Goal: Browse casually: Explore the website without a specific task or goal

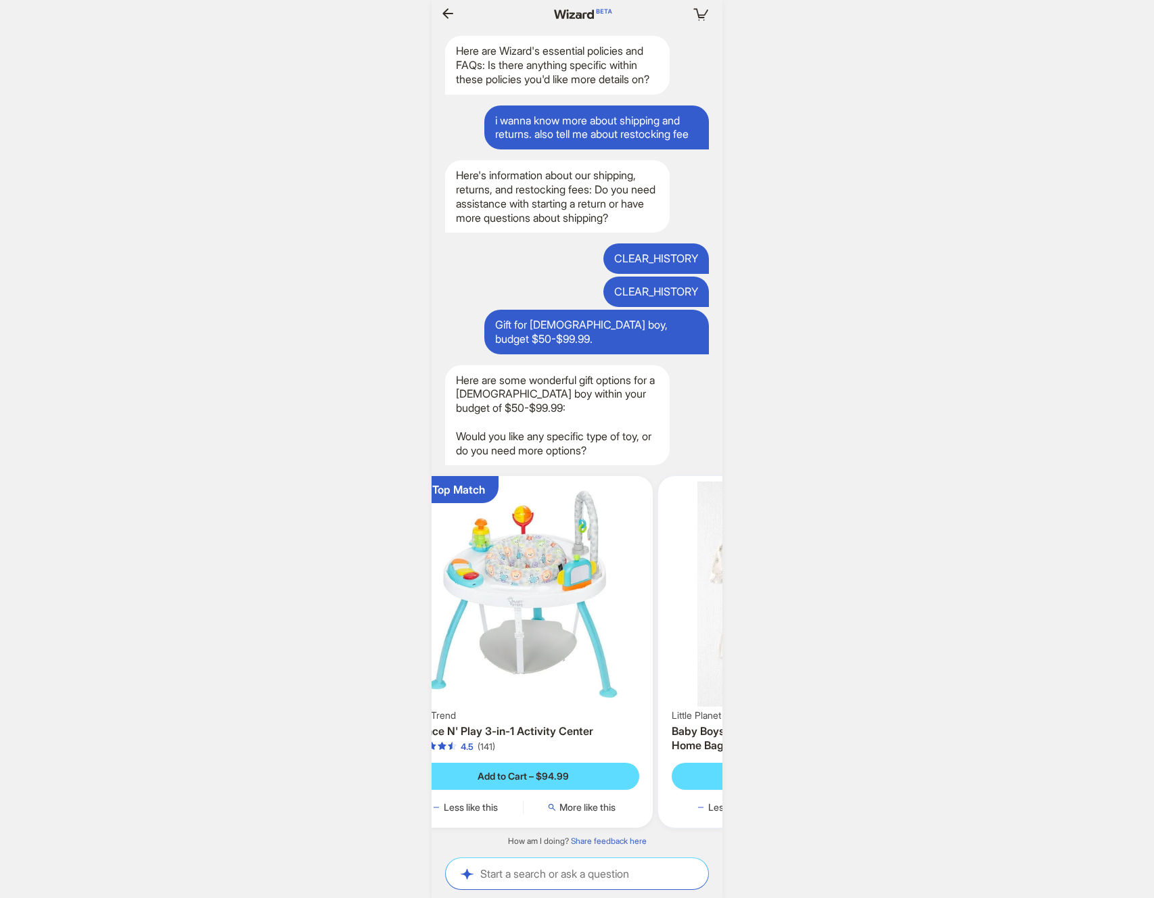
scroll to position [0, 1496]
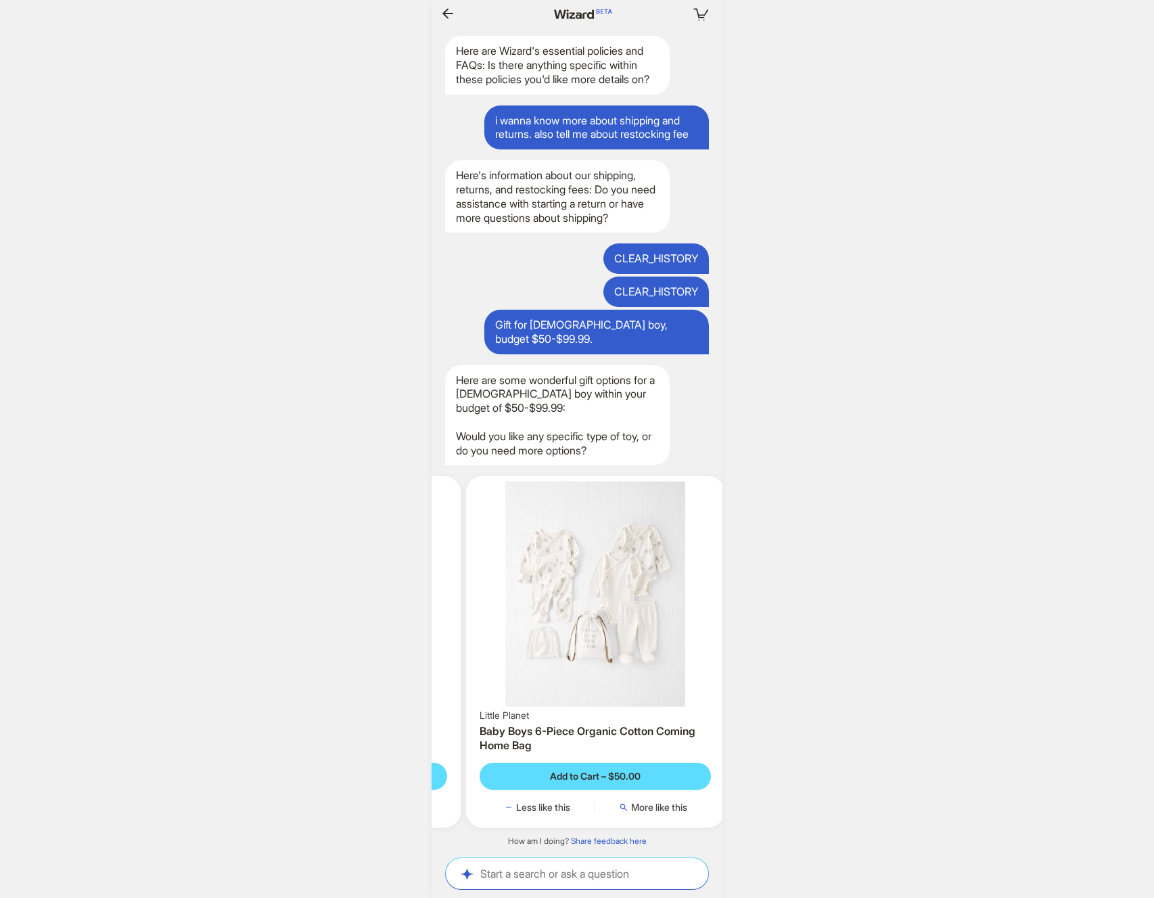
scroll to position [0, 1501]
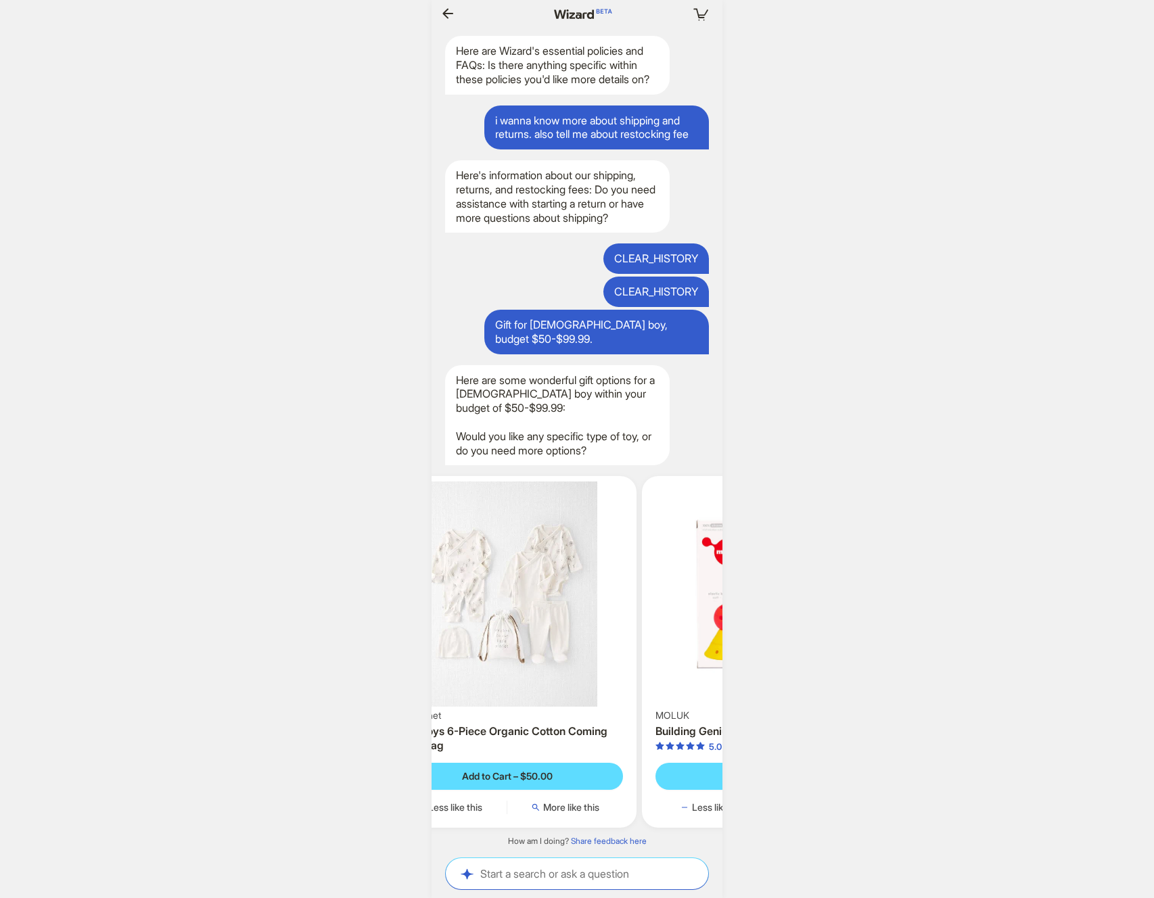
drag, startPoint x: 638, startPoint y: 655, endPoint x: 415, endPoint y: 658, distance: 223.9
click at [415, 658] on div "Your cart is empty Hi, I’m Wizard! I’m your superpowered shopping agent What ar…" at bounding box center [577, 449] width 1154 height 898
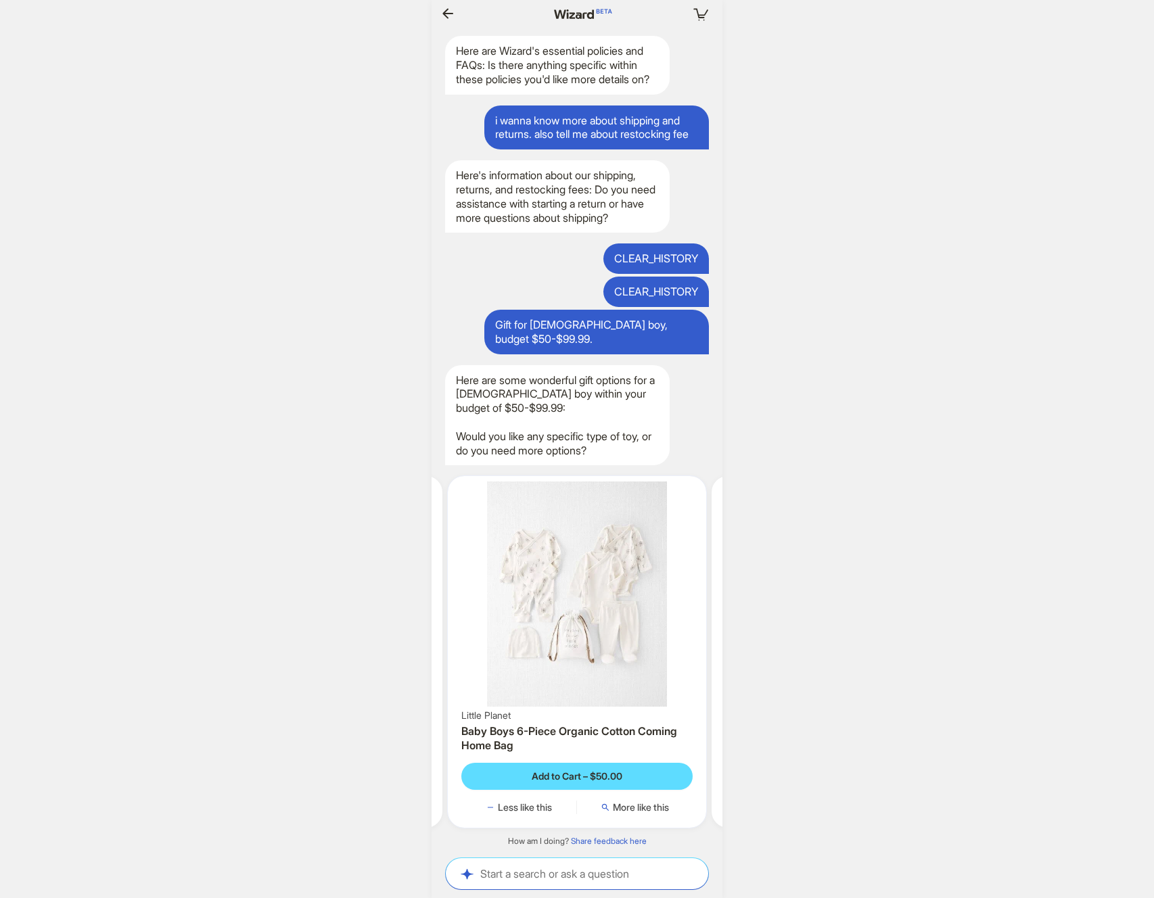
scroll to position [0, 352]
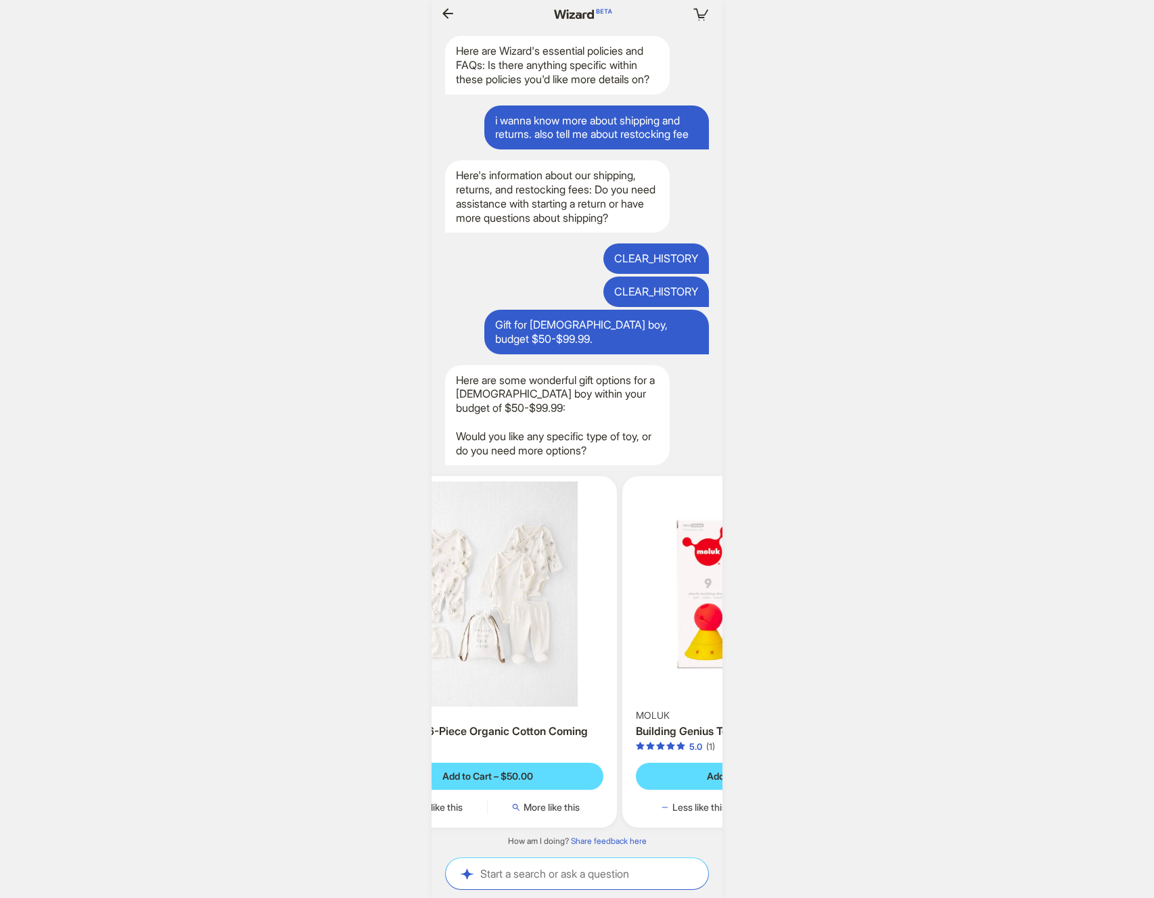
scroll to position [0, 1517]
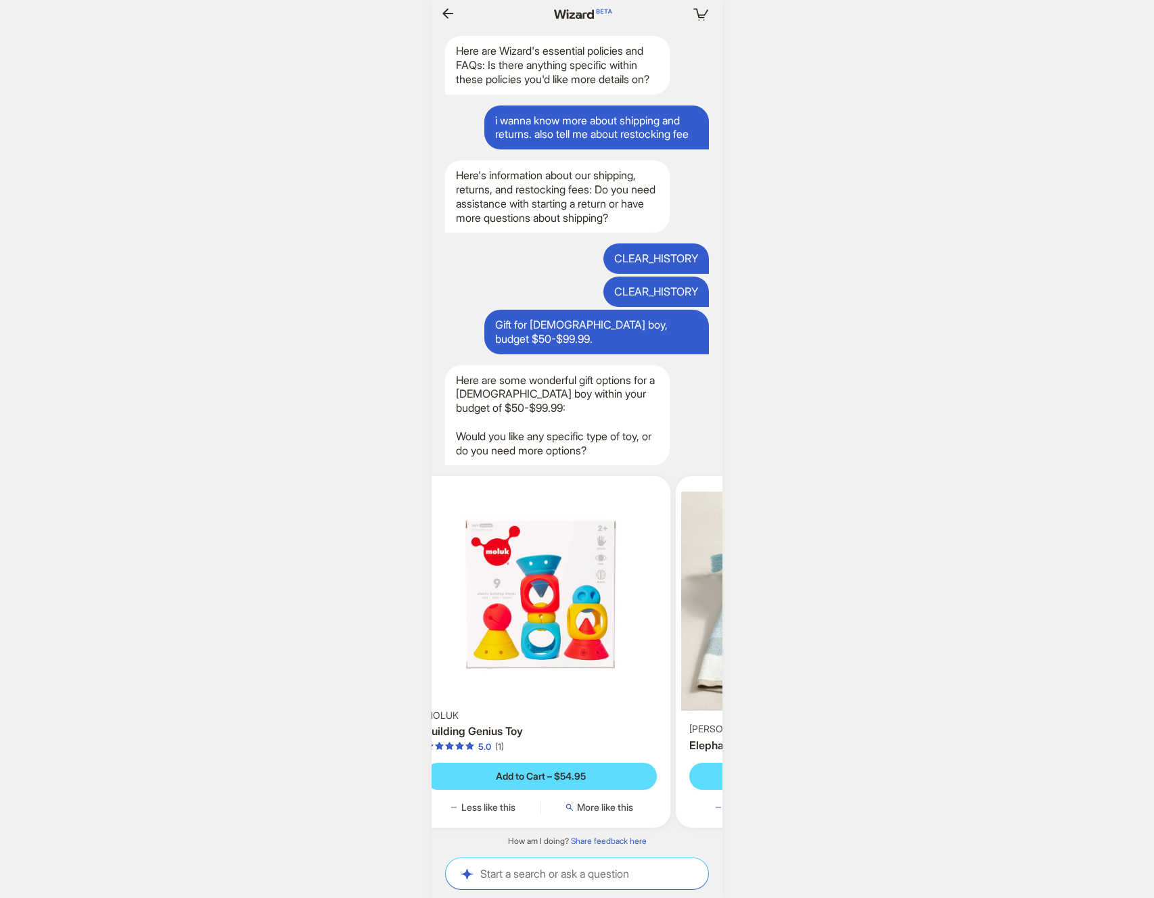
drag, startPoint x: 590, startPoint y: 653, endPoint x: 390, endPoint y: 659, distance: 200.3
click at [390, 659] on div "Your cart is empty Hi, I’m Wizard! I’m your superpowered shopping agent What ar…" at bounding box center [577, 449] width 1154 height 898
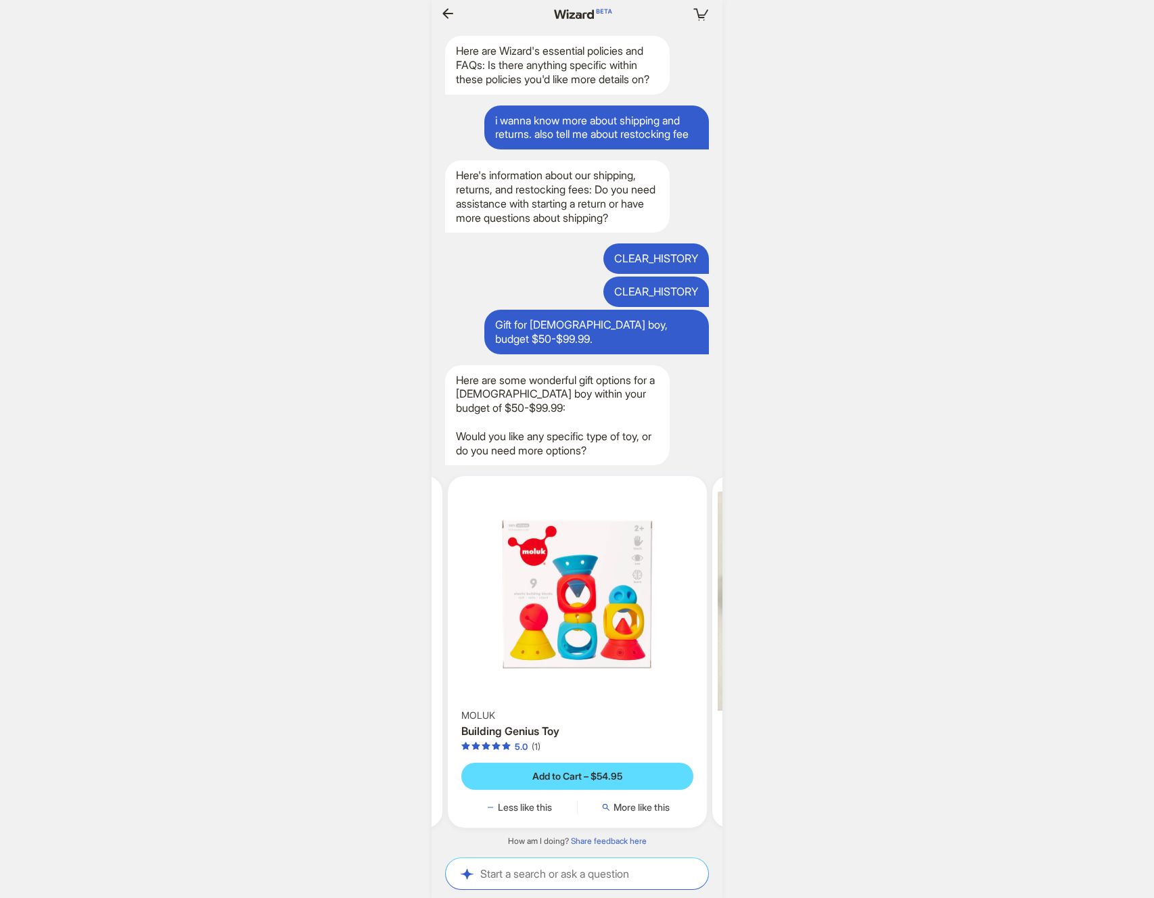
scroll to position [0, 601]
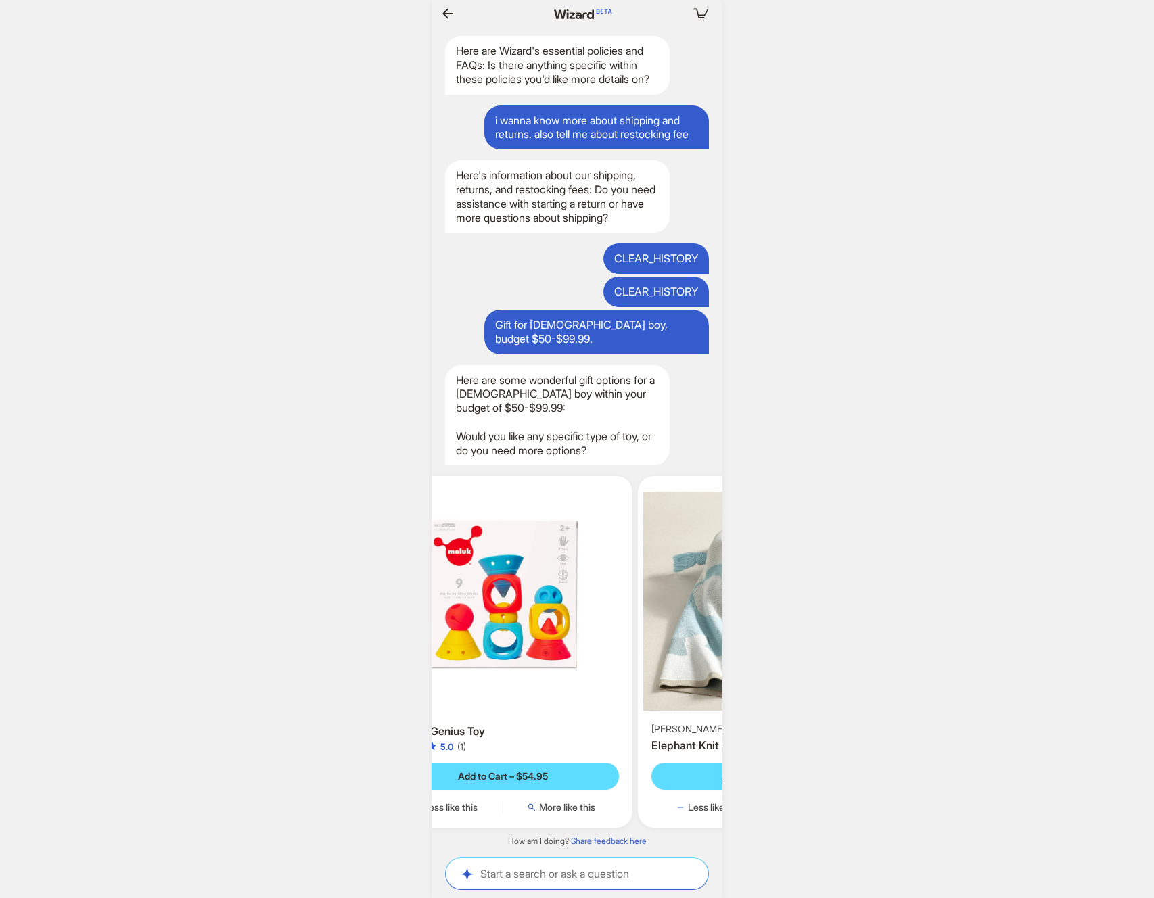
scroll to position [0, 791]
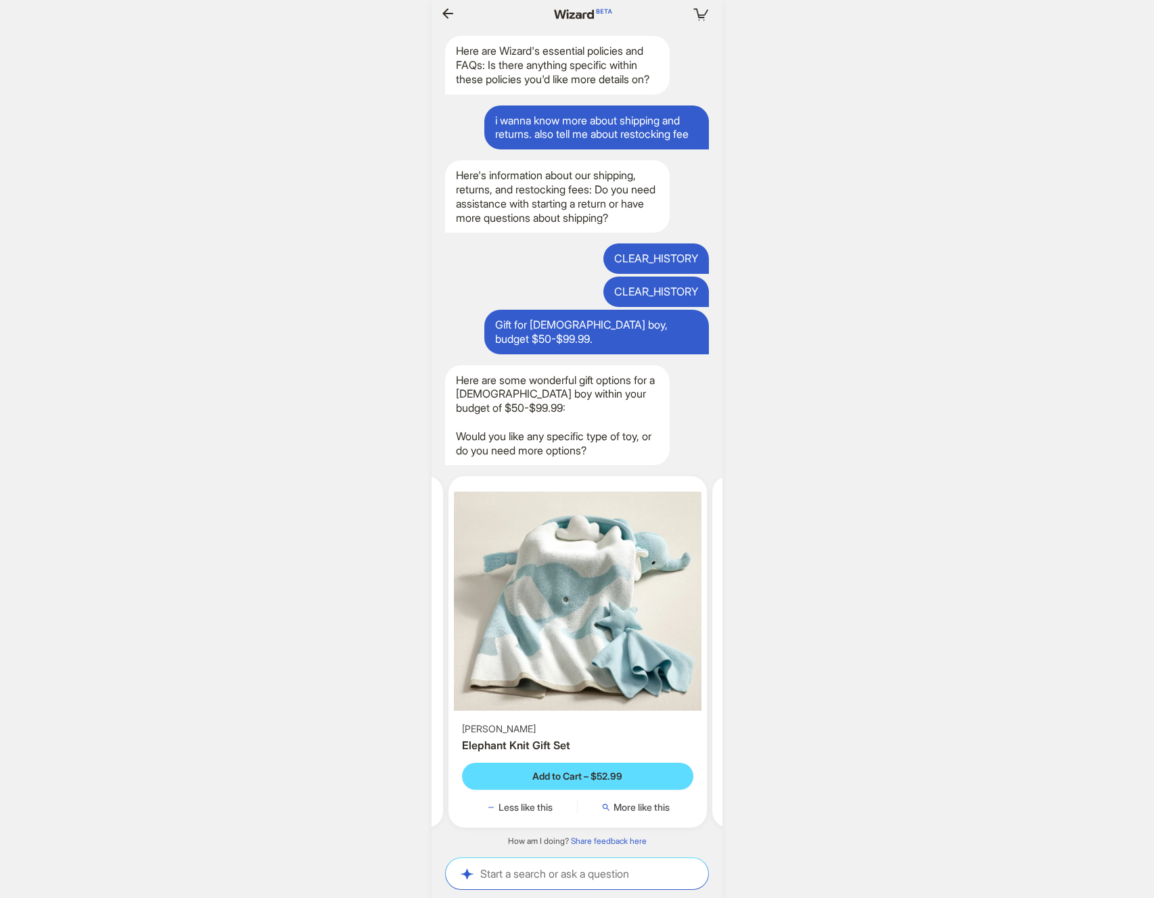
drag, startPoint x: 596, startPoint y: 651, endPoint x: 416, endPoint y: 657, distance: 180.0
click at [416, 657] on div "Your cart is empty Hi, I’m Wizard! I’m your superpowered shopping agent What ar…" at bounding box center [577, 449] width 1154 height 898
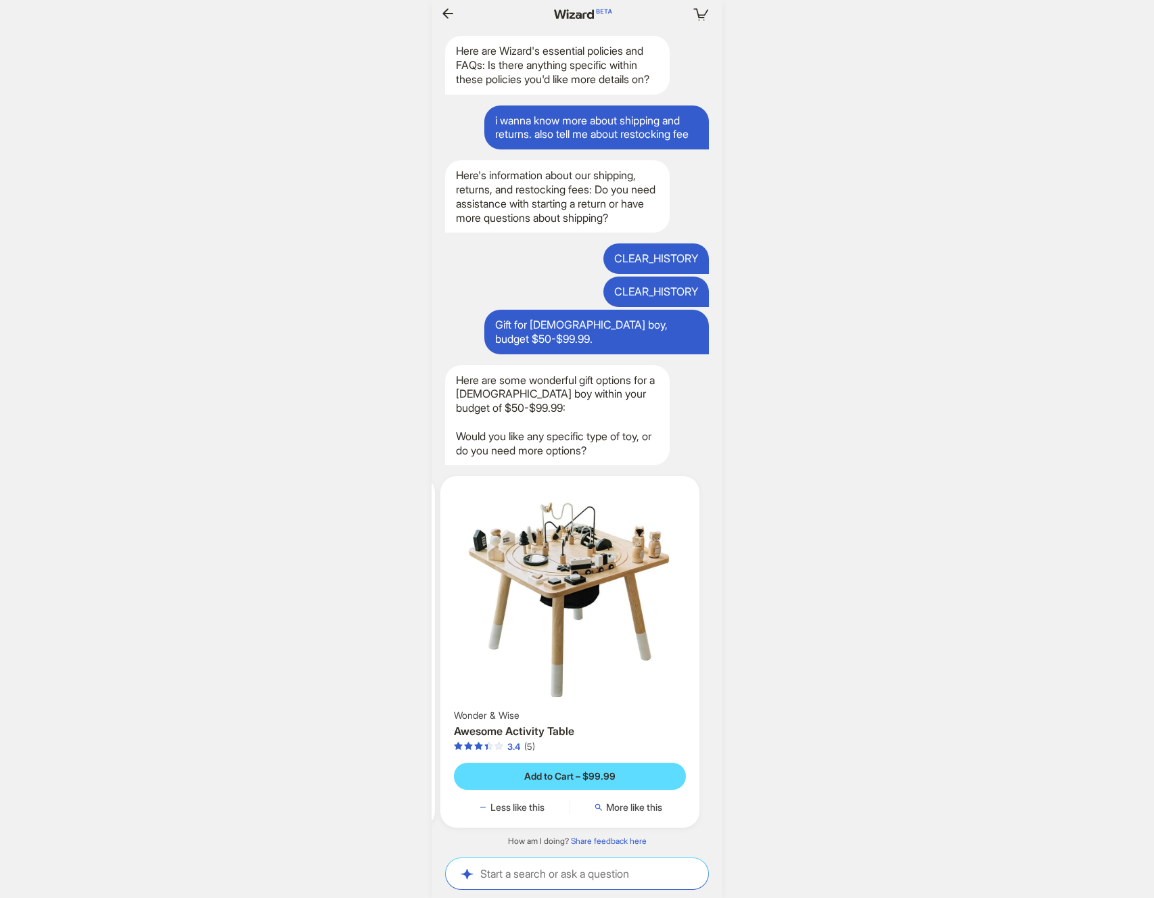
drag, startPoint x: 633, startPoint y: 653, endPoint x: 413, endPoint y: 659, distance: 220.6
click at [413, 659] on div "Your cart is empty Hi, I’m Wizard! I’m your superpowered shopping agent What ar…" at bounding box center [577, 449] width 1154 height 898
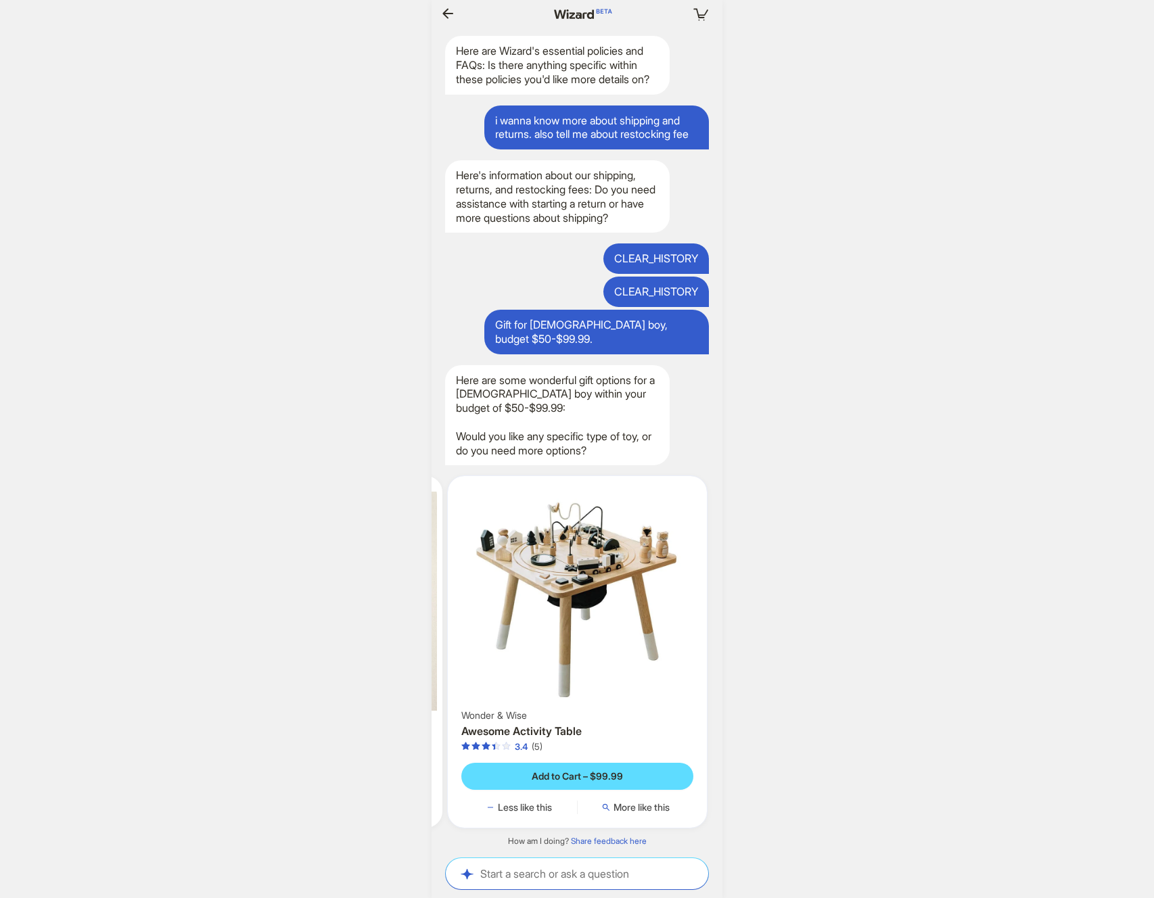
scroll to position [0, 1568]
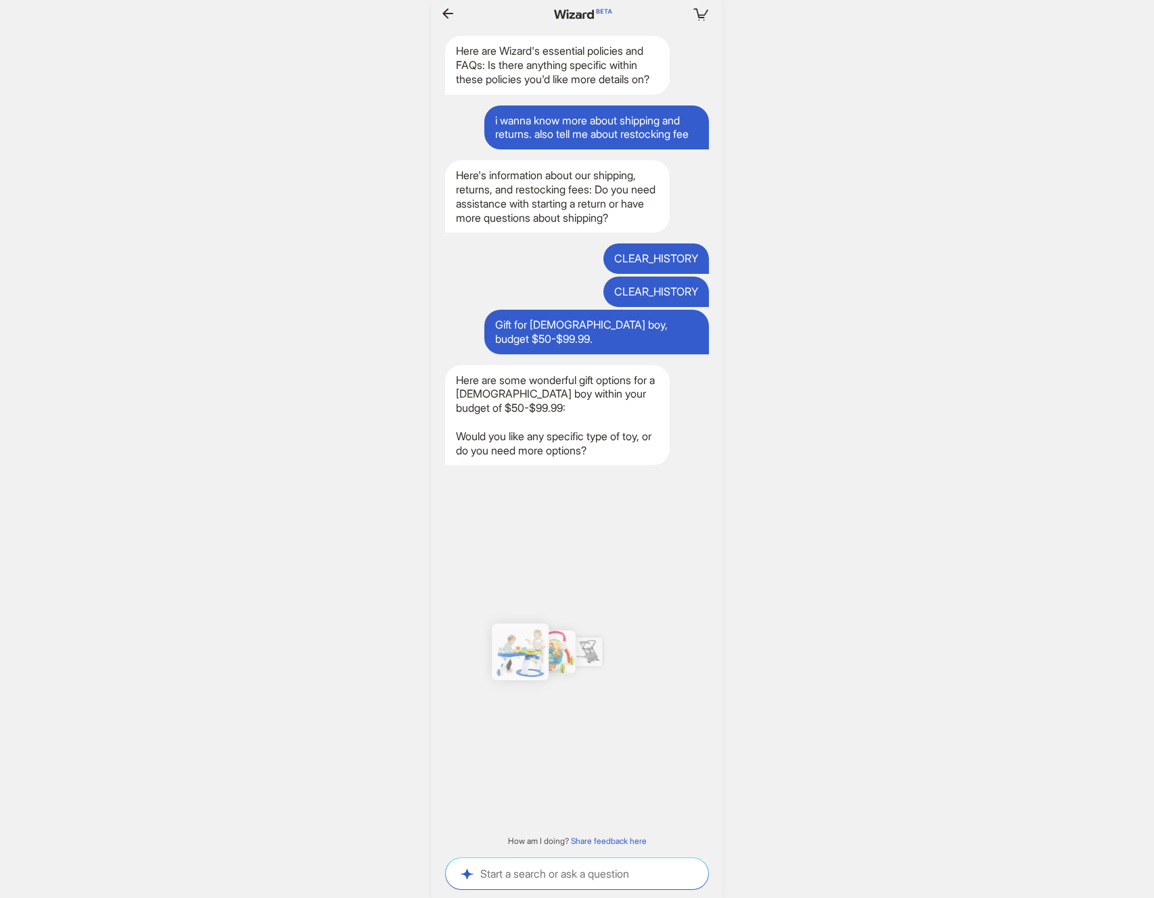
drag, startPoint x: 562, startPoint y: 655, endPoint x: 426, endPoint y: 659, distance: 136.0
click at [426, 659] on div "Your cart is empty Hi, I’m Wizard! I’m your superpowered shopping agent What ar…" at bounding box center [577, 449] width 1154 height 898
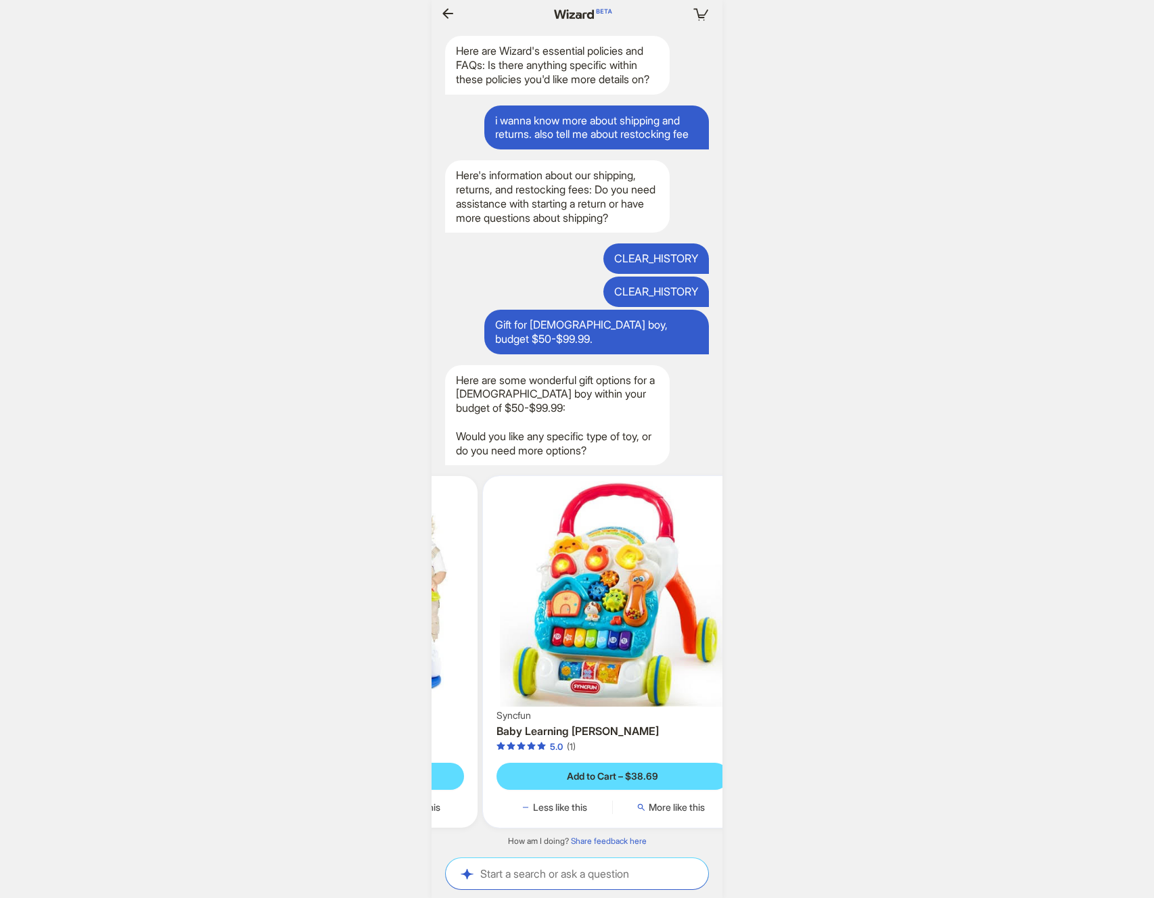
drag, startPoint x: 678, startPoint y: 618, endPoint x: 521, endPoint y: 620, distance: 156.9
click at [521, 620] on ul "Your Top Match Baby Trend Bounce N' Play 3-in-1 Activity Center 4.5 (141) Add t…" at bounding box center [577, 651] width 304 height 373
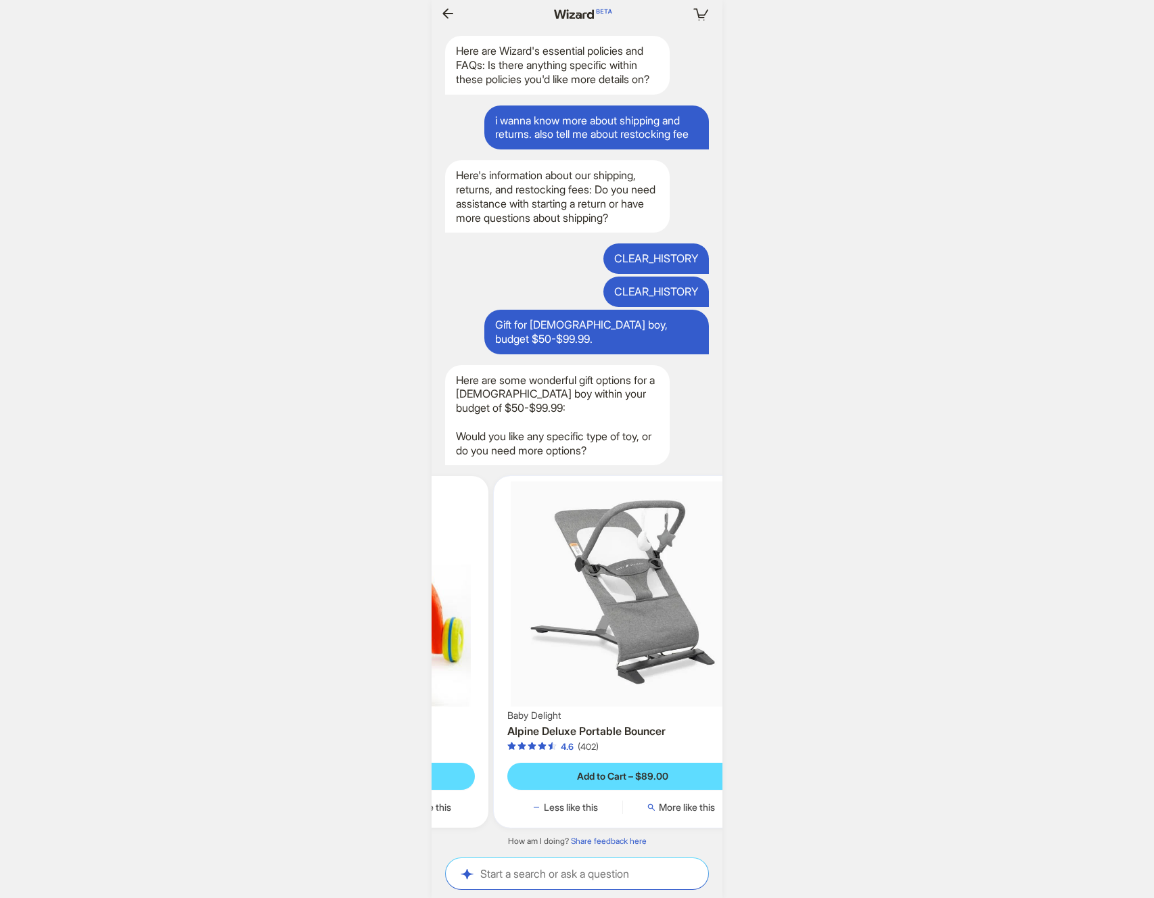
drag, startPoint x: 664, startPoint y: 618, endPoint x: 508, endPoint y: 617, distance: 156.2
click at [498, 618] on ul "Your Top Match Baby Trend Bounce N' Play 3-in-1 Activity Center 4.5 (141) Add t…" at bounding box center [577, 651] width 304 height 373
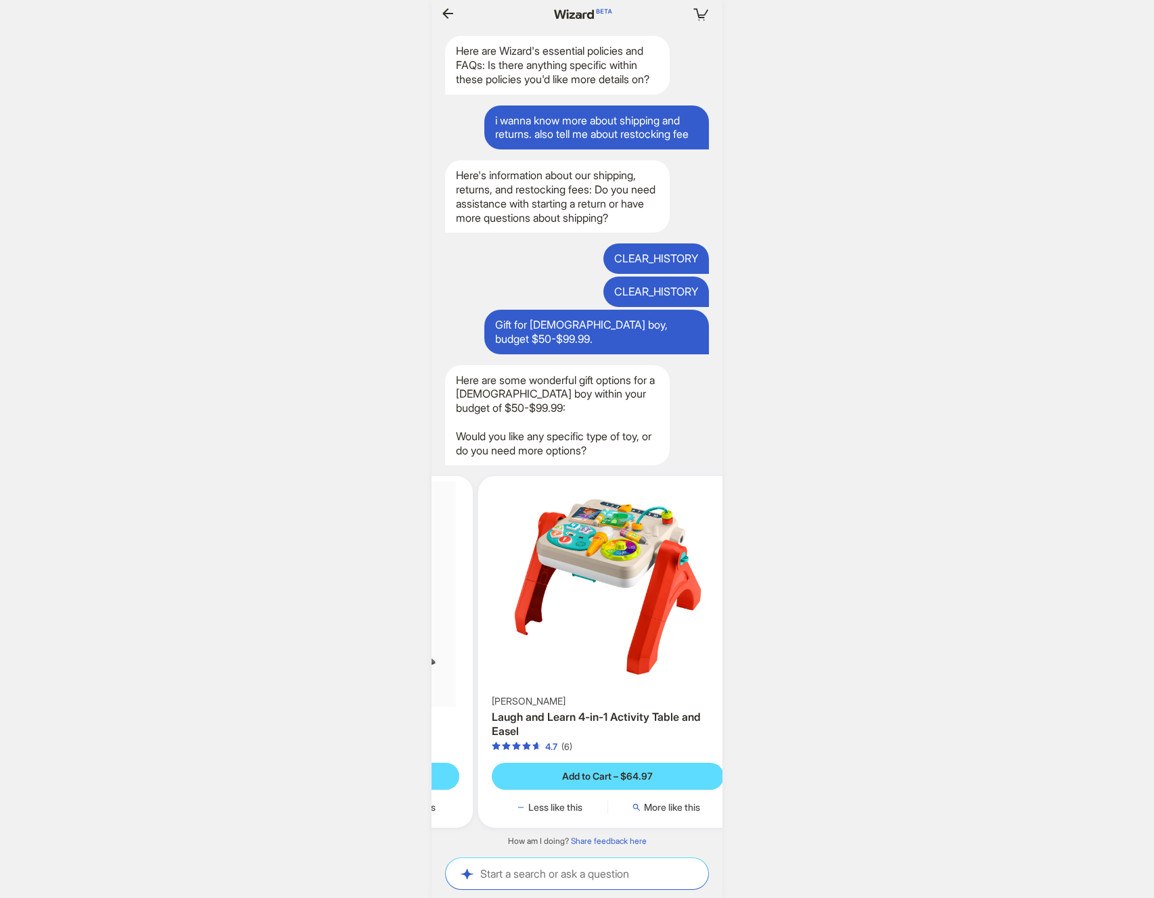
drag, startPoint x: 643, startPoint y: 615, endPoint x: 488, endPoint y: 617, distance: 154.9
click at [488, 617] on ul "Your Top Match Baby Trend Bounce N' Play 3-in-1 Activity Center 4.5 (141) Add t…" at bounding box center [577, 651] width 304 height 373
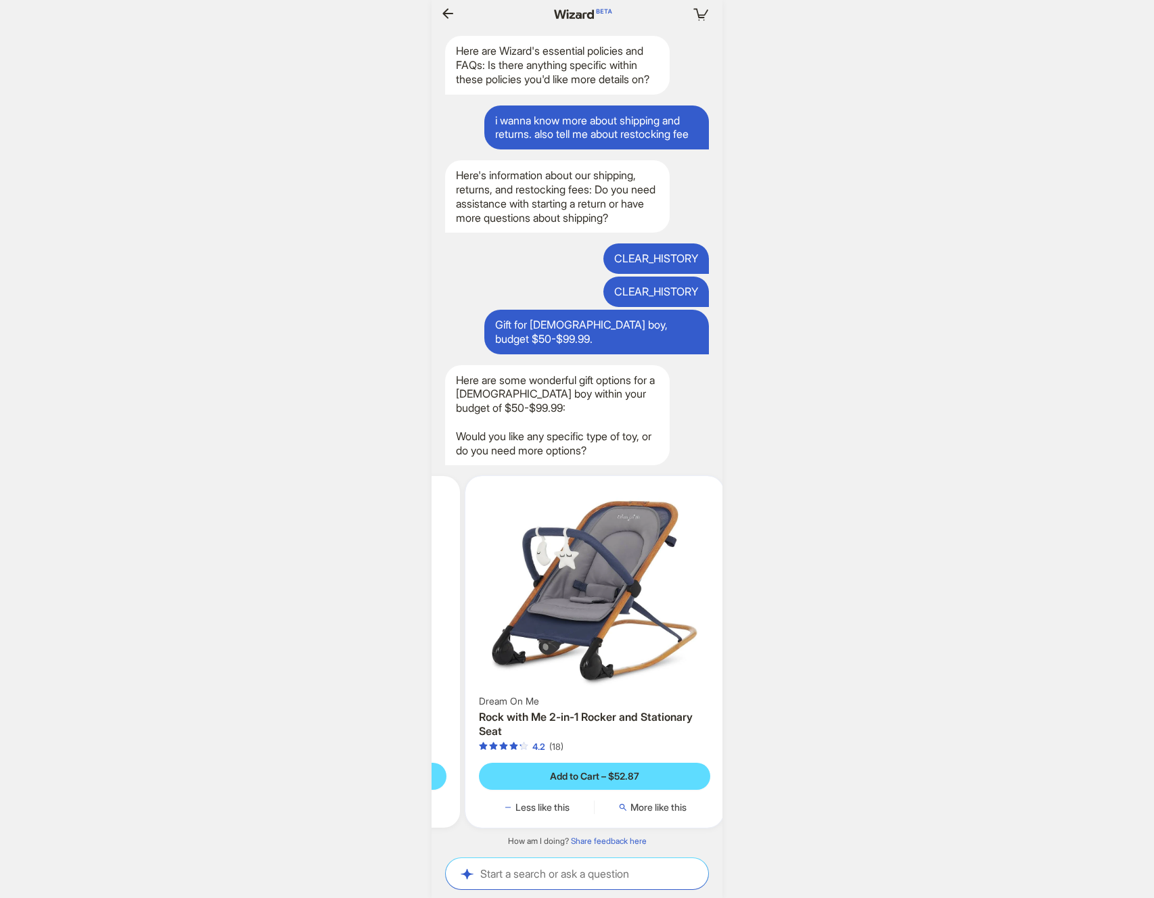
drag, startPoint x: 653, startPoint y: 611, endPoint x: 486, endPoint y: 614, distance: 166.4
click at [486, 614] on ul "Your Top Match Baby Trend Bounce N' Play 3-in-1 Activity Center 4.5 (141) Add t…" at bounding box center [577, 651] width 304 height 373
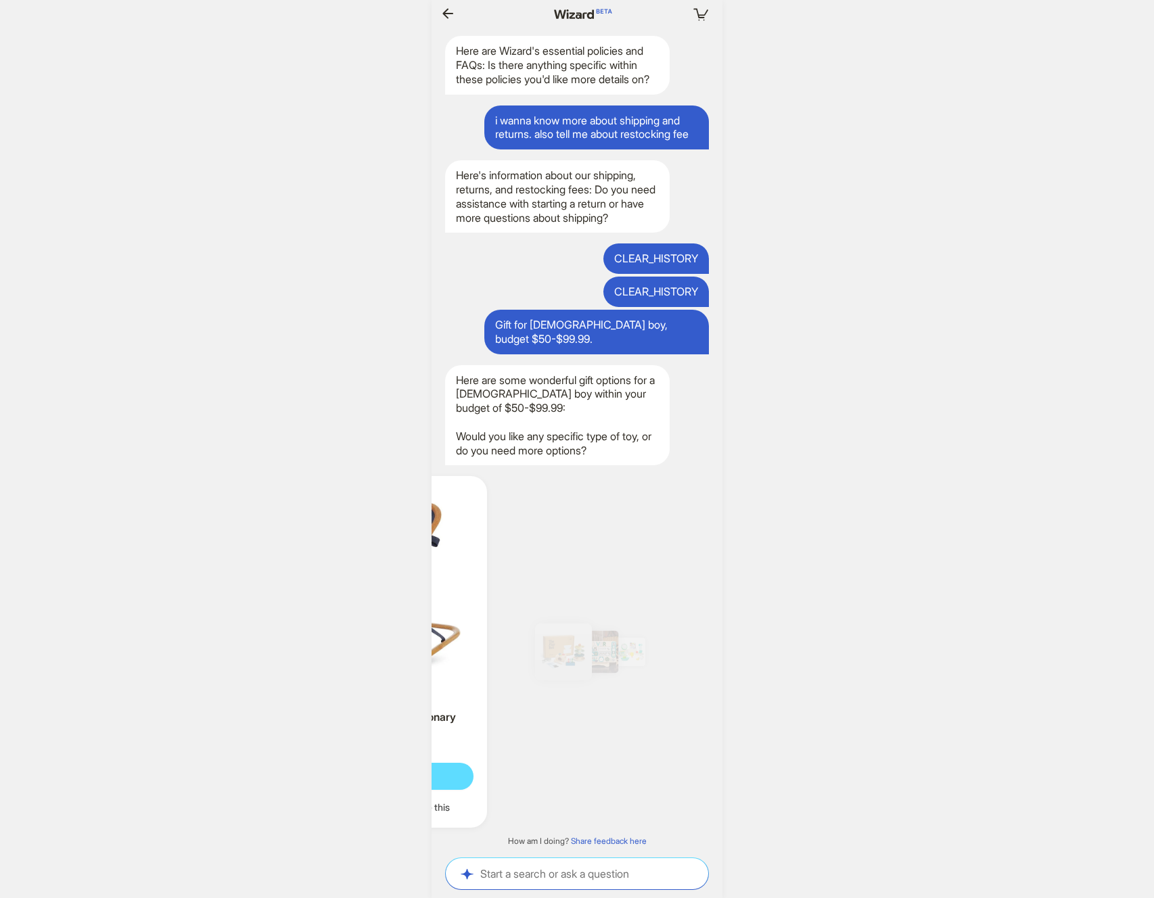
drag, startPoint x: 647, startPoint y: 613, endPoint x: 496, endPoint y: 611, distance: 150.8
click at [496, 611] on ul "Your Top Match Baby Trend Bounce N' Play 3-in-1 Activity Center 4.5 (141) Add t…" at bounding box center [577, 651] width 304 height 373
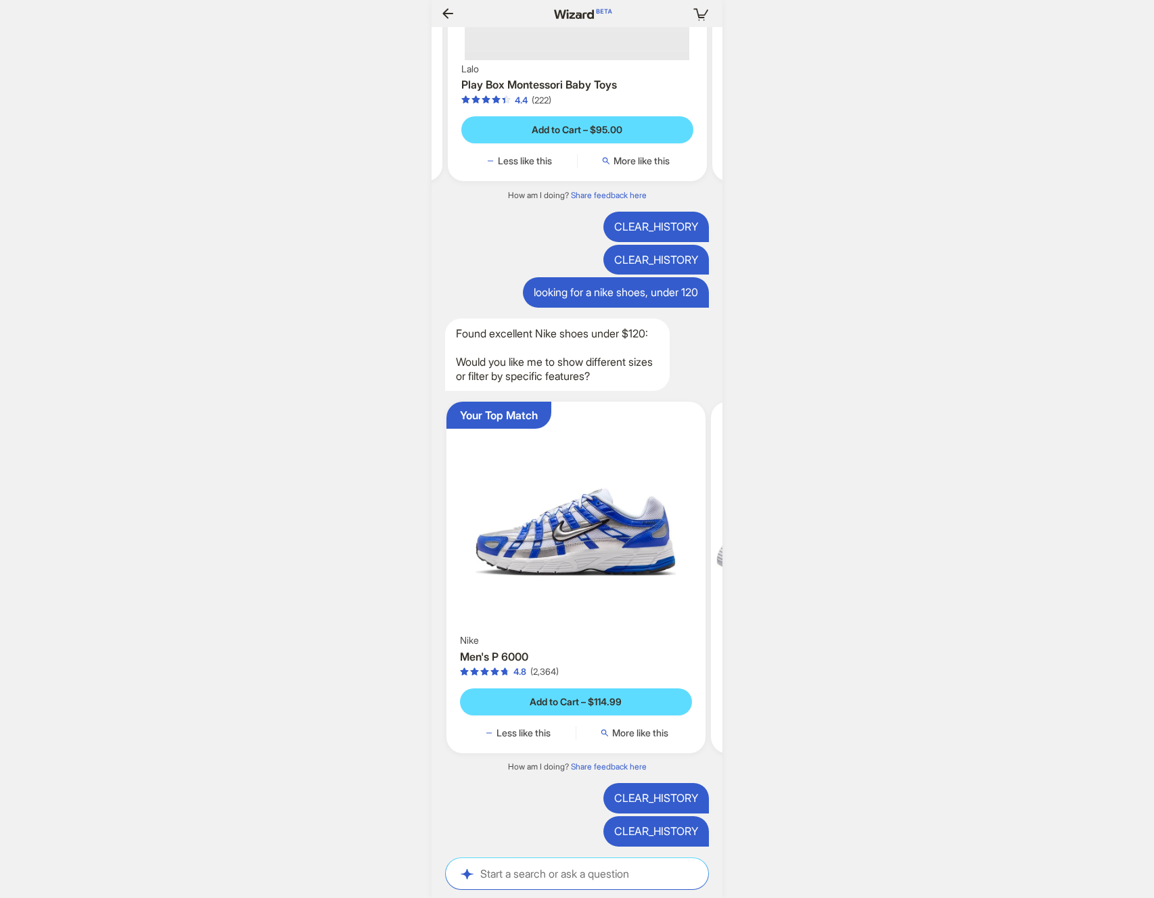
scroll to position [0, 1565]
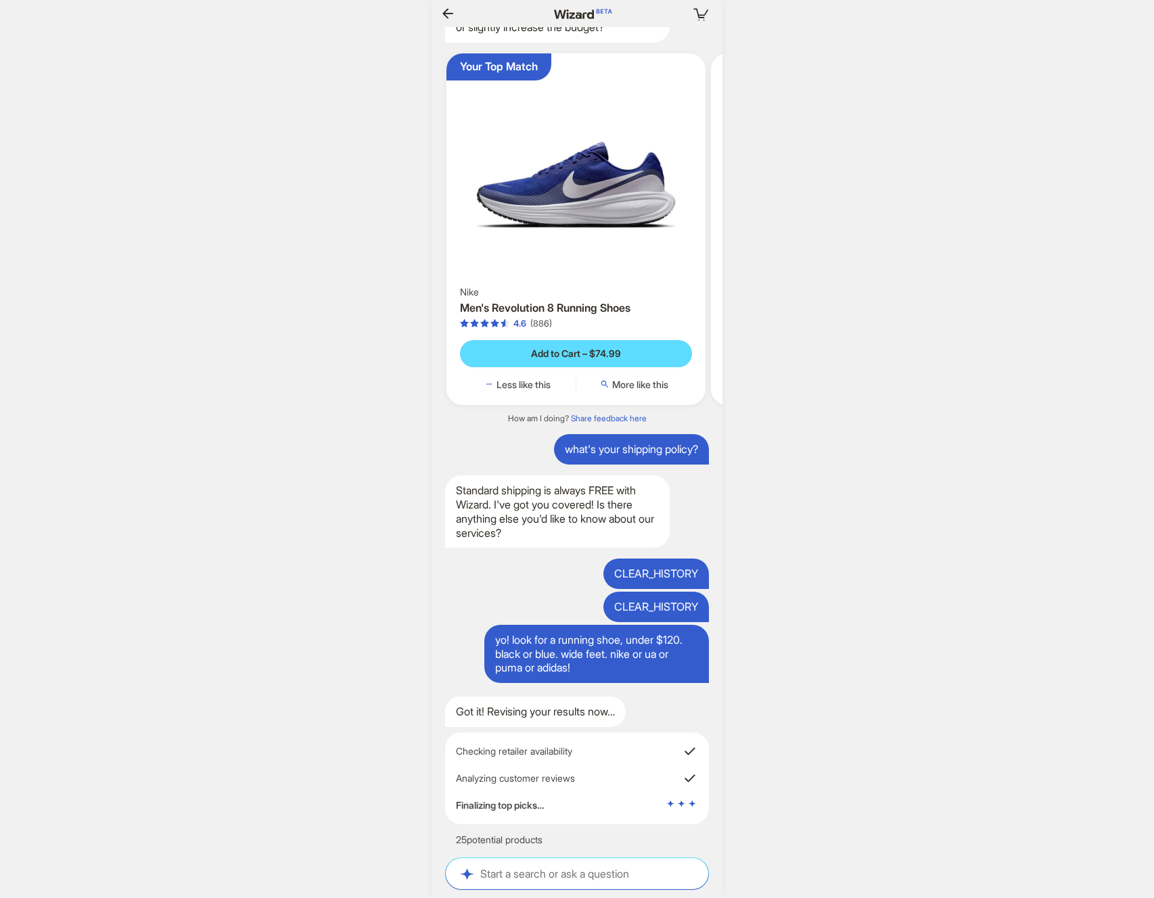
scroll to position [0, 1345]
